Goal: Information Seeking & Learning: Stay updated

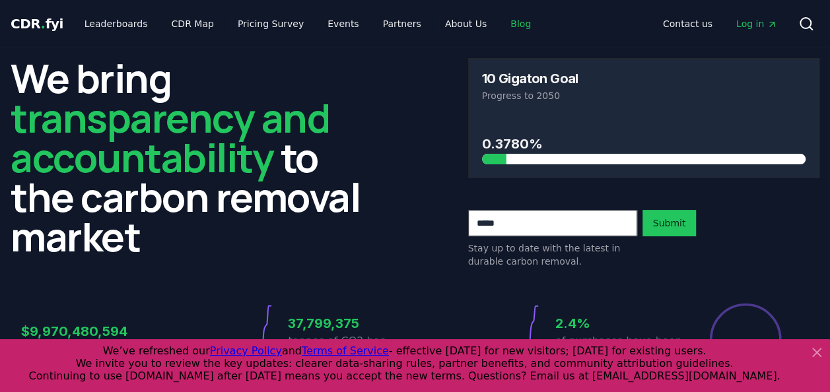
click at [500, 22] on link "Blog" at bounding box center [521, 24] width 42 height 24
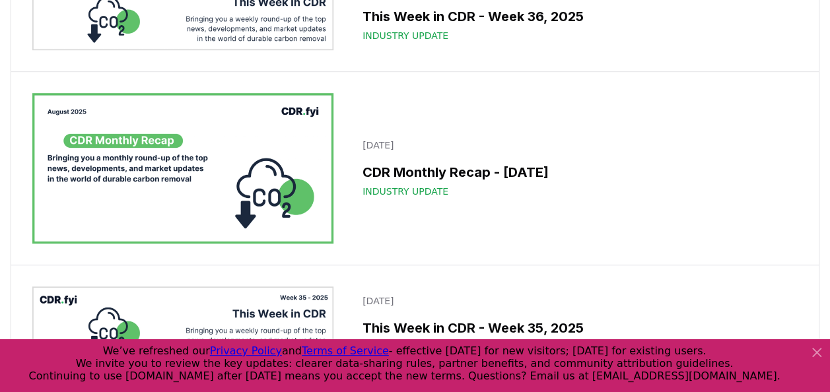
scroll to position [396, 0]
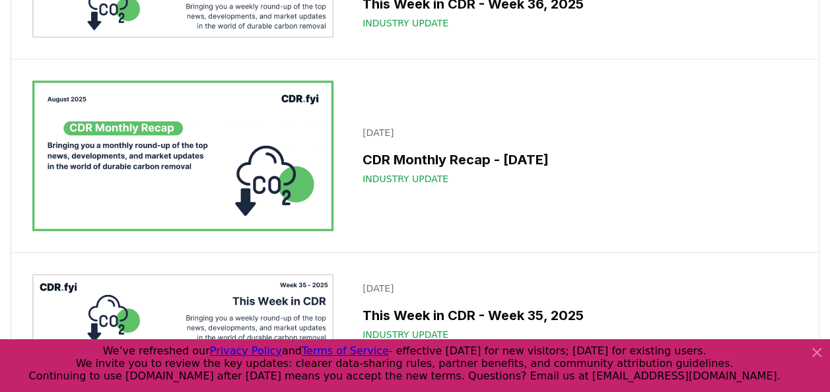
click at [818, 349] on icon at bounding box center [817, 353] width 16 height 16
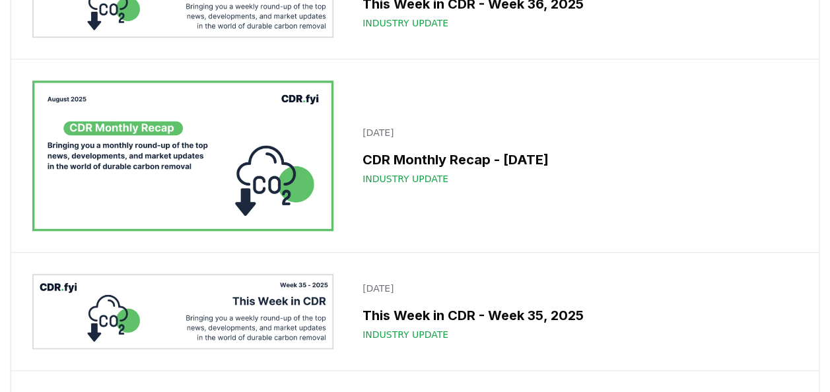
scroll to position [0, 0]
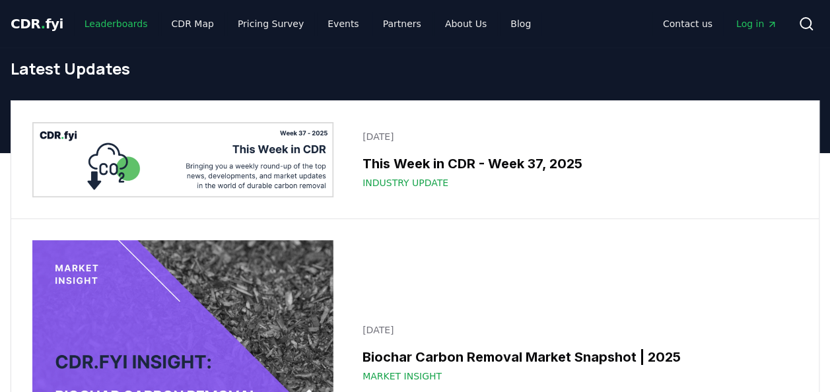
click at [124, 23] on link "Leaderboards" at bounding box center [116, 24] width 85 height 24
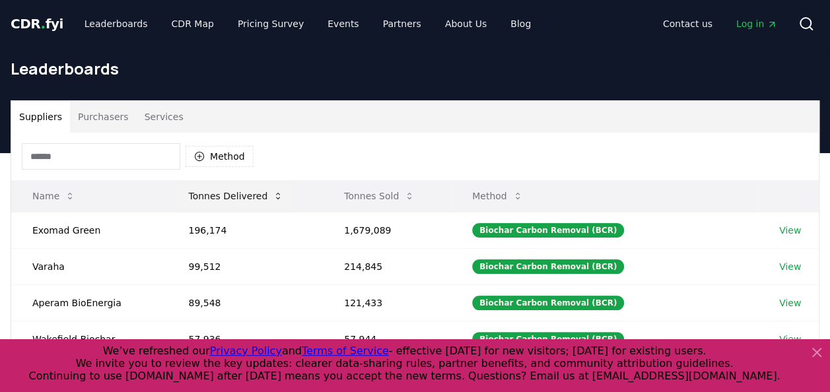
click at [221, 197] on button "Tonnes Delivered" at bounding box center [236, 196] width 116 height 26
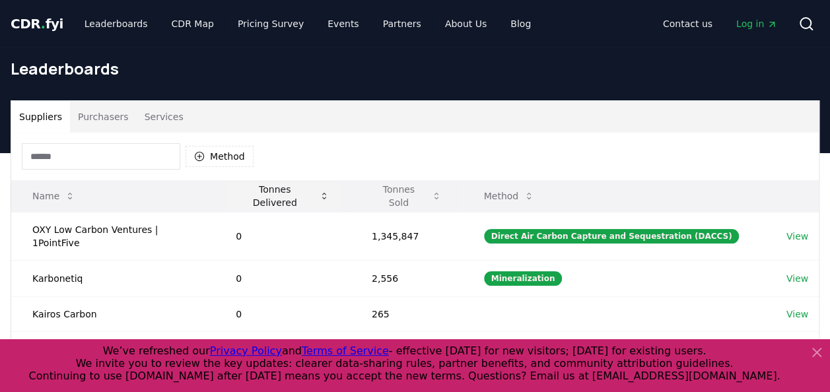
click at [221, 197] on th "Tonnes Delivered" at bounding box center [283, 196] width 136 height 32
click at [257, 197] on button "Tonnes Delivered" at bounding box center [282, 196] width 115 height 26
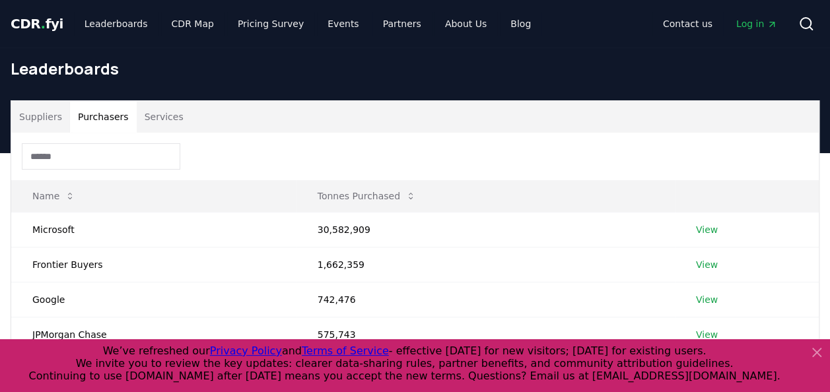
click at [112, 110] on button "Purchasers" at bounding box center [103, 117] width 67 height 32
click at [333, 190] on button "Tonnes Purchased" at bounding box center [367, 196] width 120 height 26
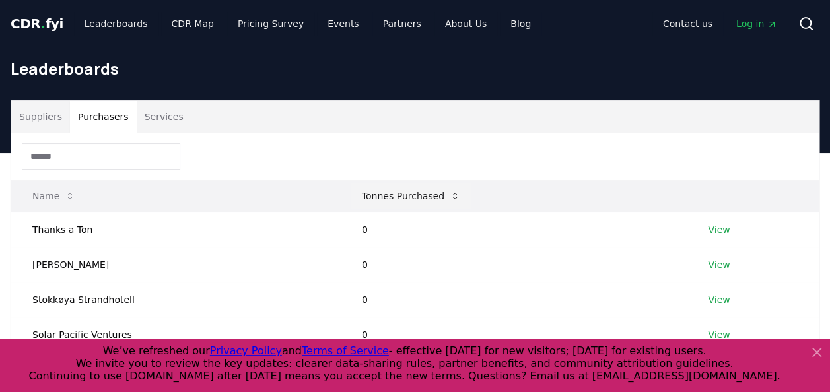
click at [390, 194] on button "Tonnes Purchased" at bounding box center [411, 196] width 120 height 26
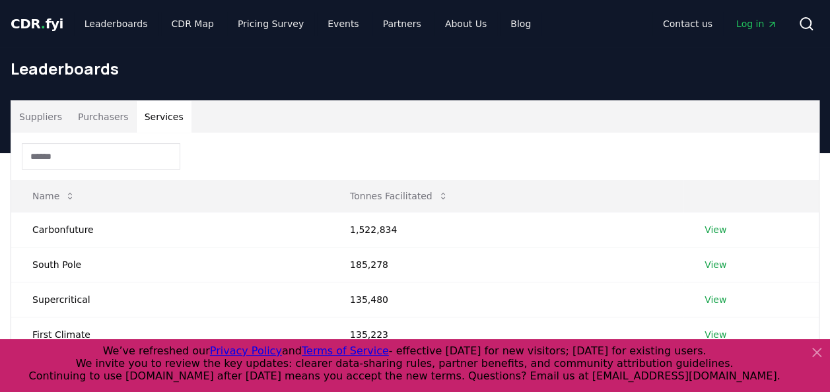
click at [145, 106] on button "Services" at bounding box center [164, 117] width 55 height 32
click at [234, 139] on div at bounding box center [415, 157] width 808 height 48
